Goal: Register for event/course

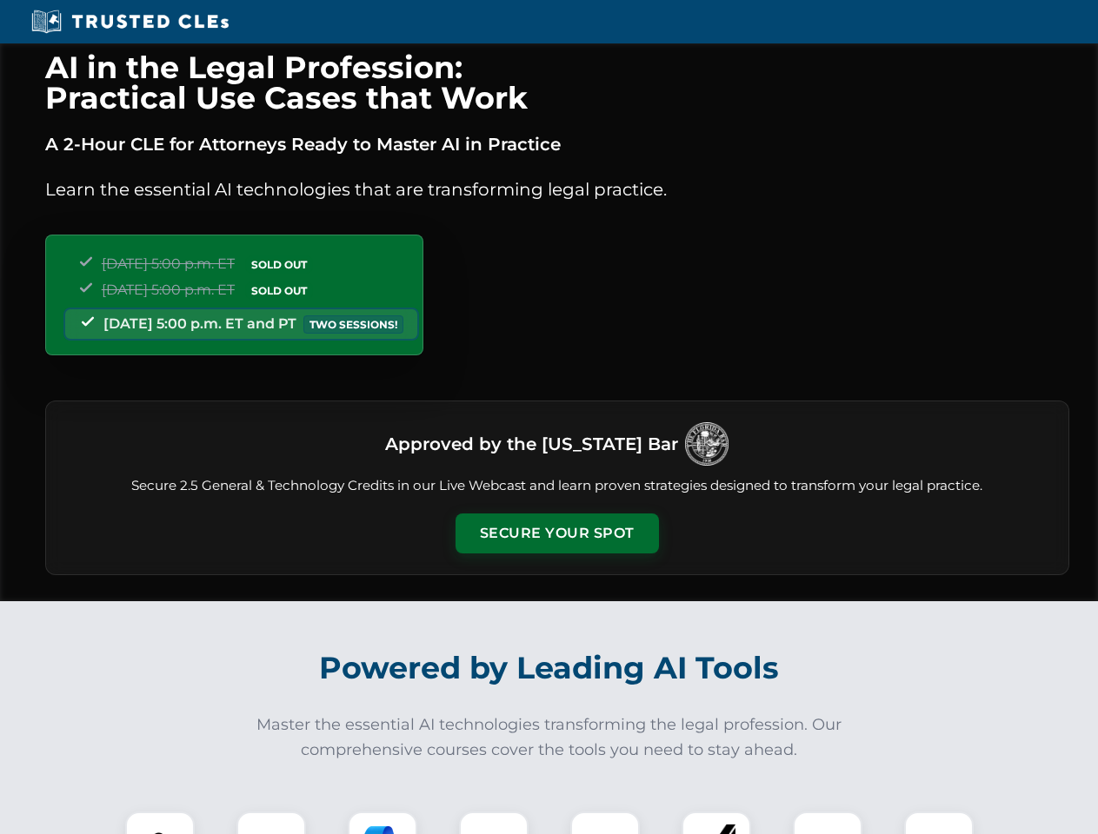
click at [556, 534] on button "Secure Your Spot" at bounding box center [556, 534] width 203 height 40
click at [160, 823] on img at bounding box center [160, 846] width 50 height 50
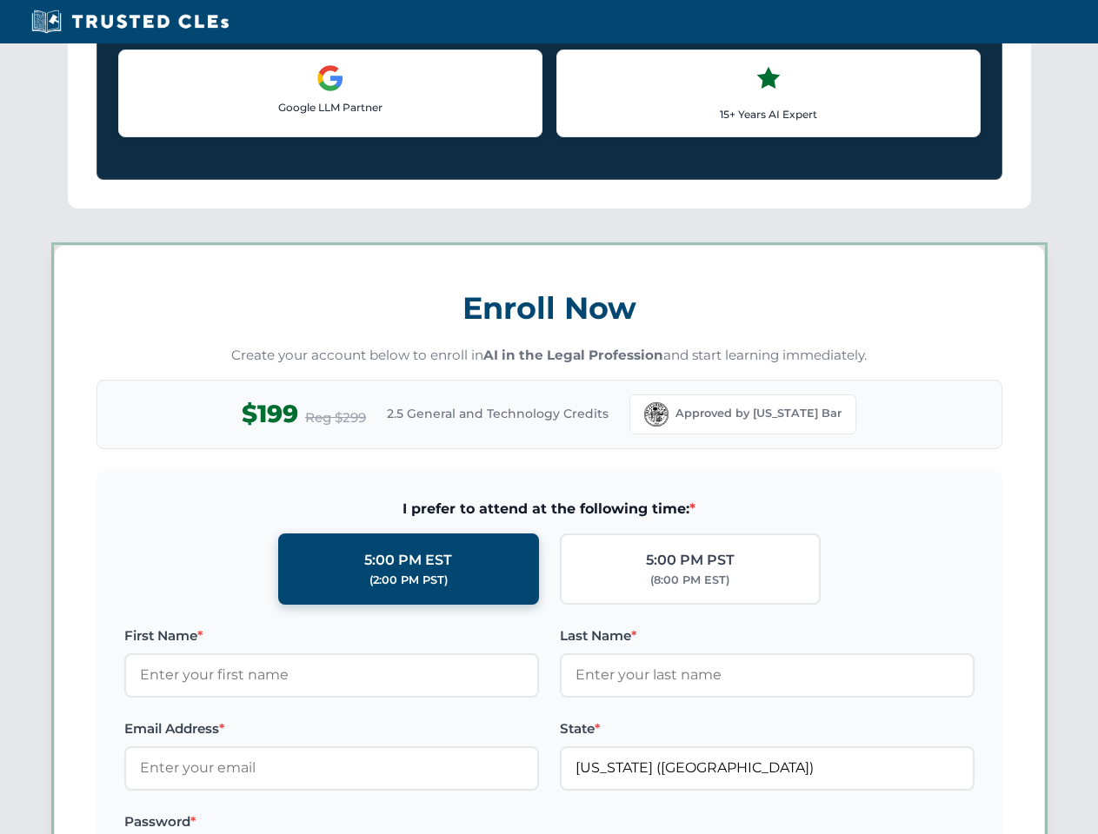
click at [382, 823] on label "Password *" at bounding box center [331, 822] width 415 height 21
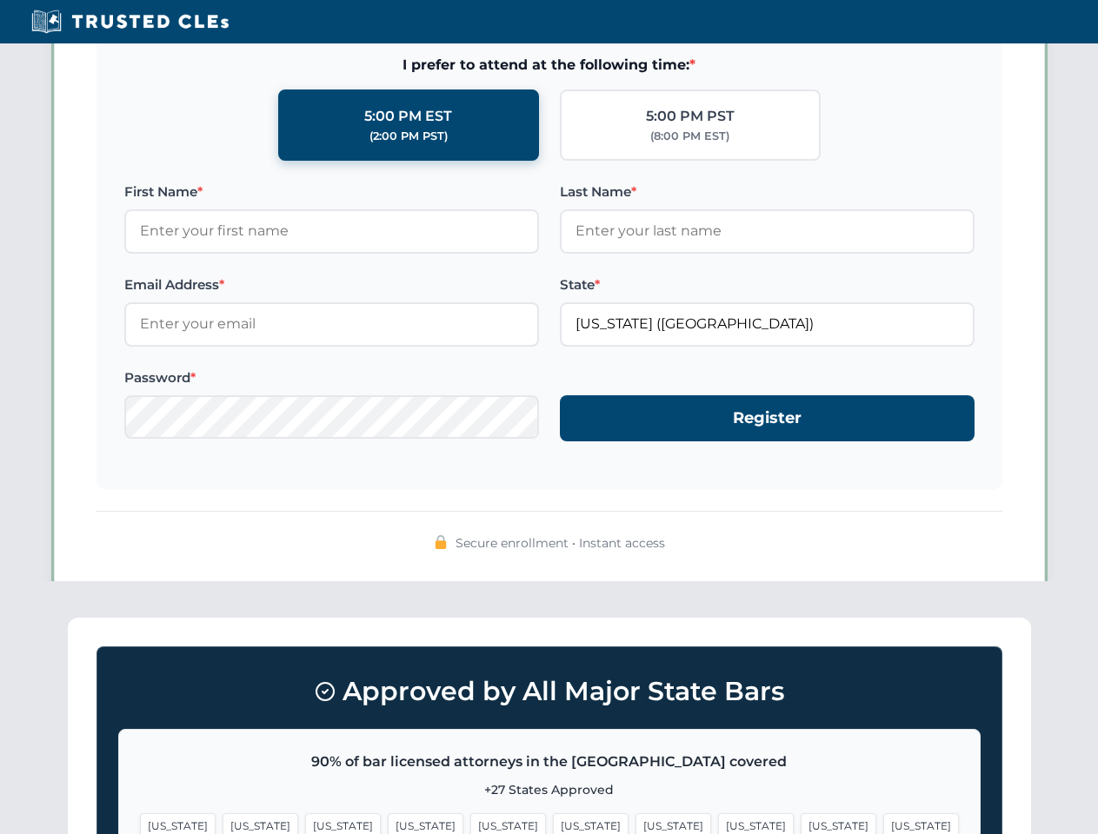
click at [800, 823] on span "[US_STATE]" at bounding box center [838, 825] width 76 height 25
